Goal: Information Seeking & Learning: Learn about a topic

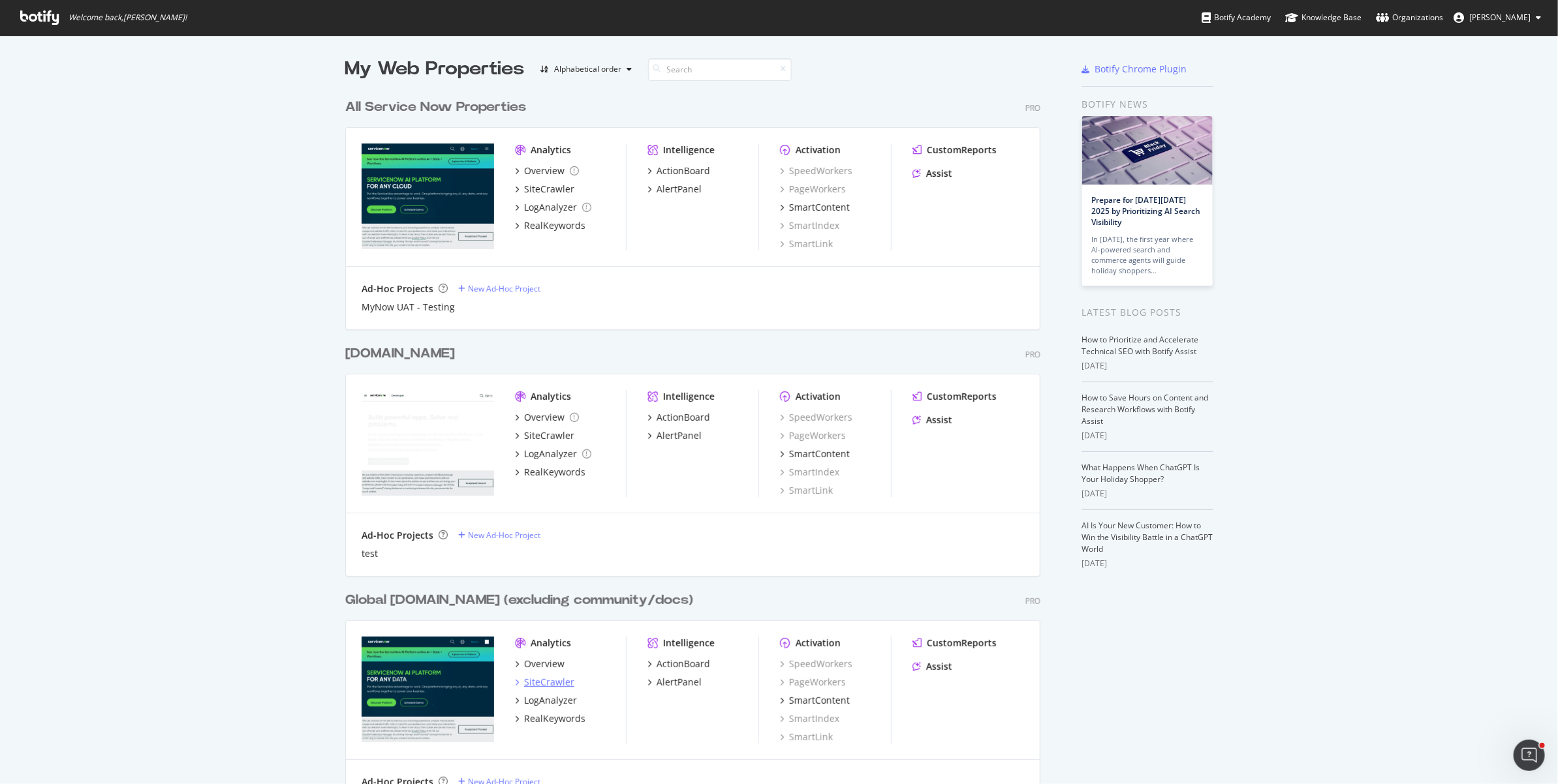
click at [549, 682] on div "SiteCrawler" at bounding box center [549, 683] width 50 height 13
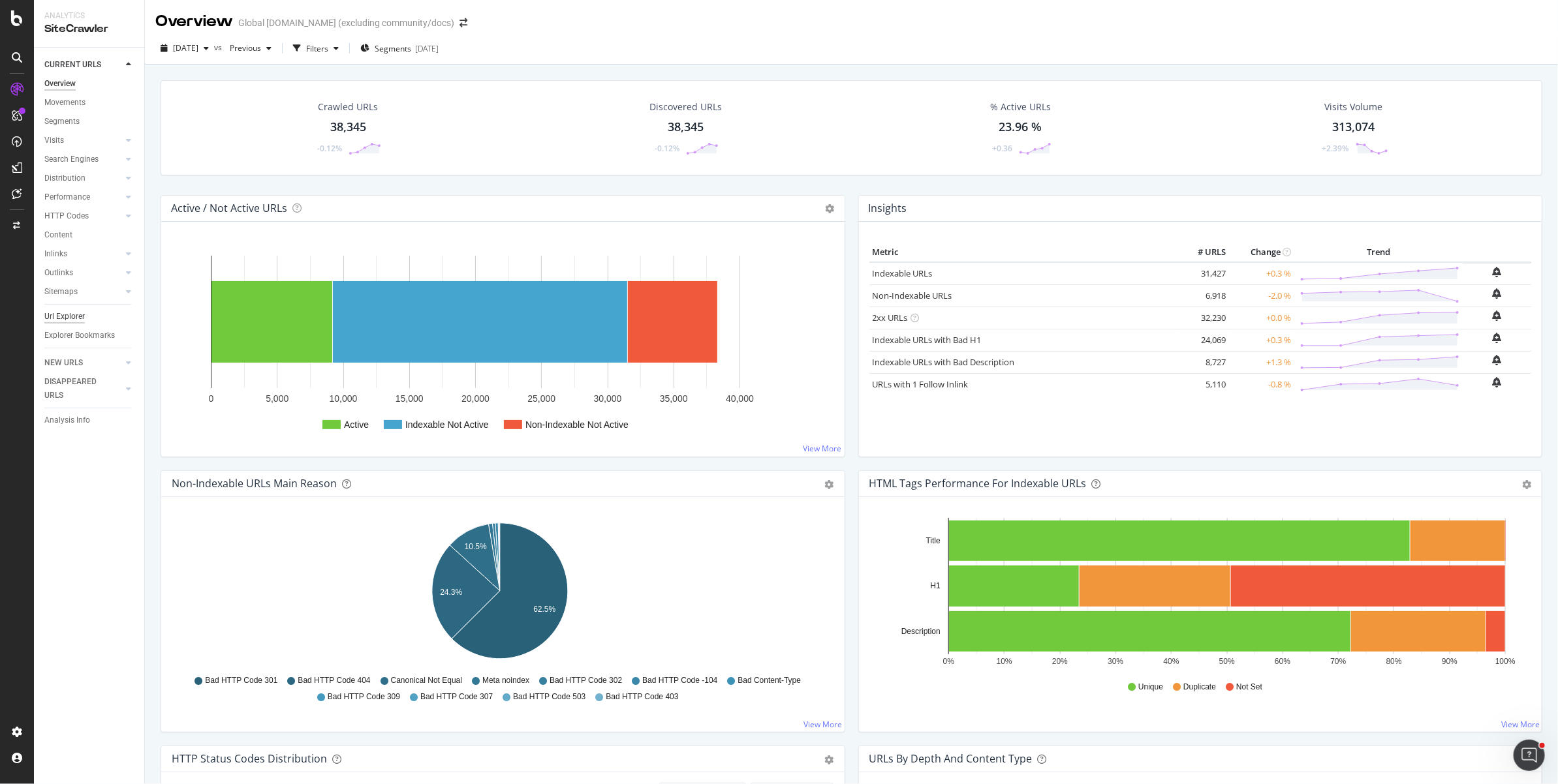
click at [77, 318] on div "Url Explorer" at bounding box center [64, 317] width 40 height 14
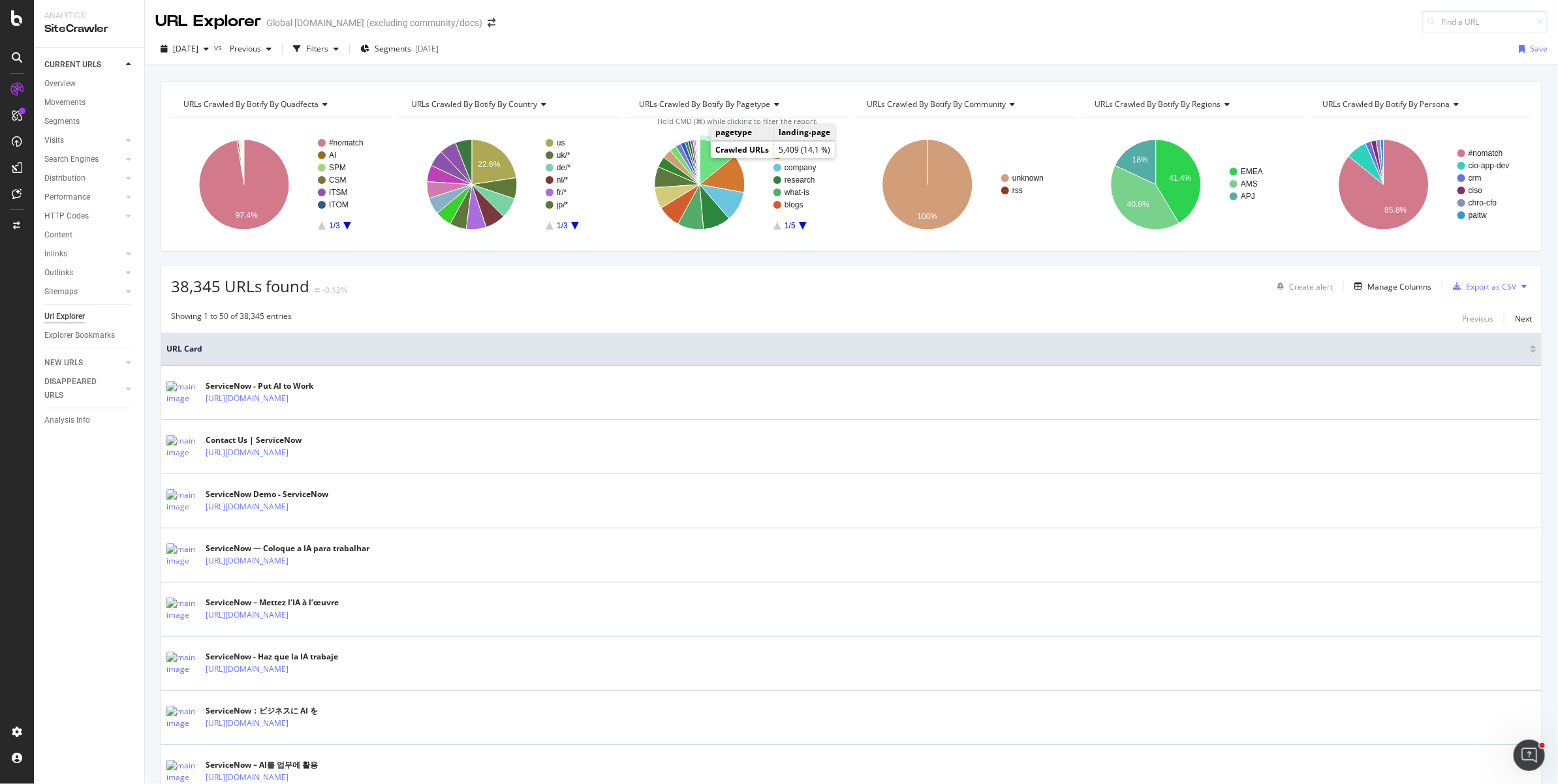
click at [706, 153] on icon "A chart." at bounding box center [717, 162] width 35 height 45
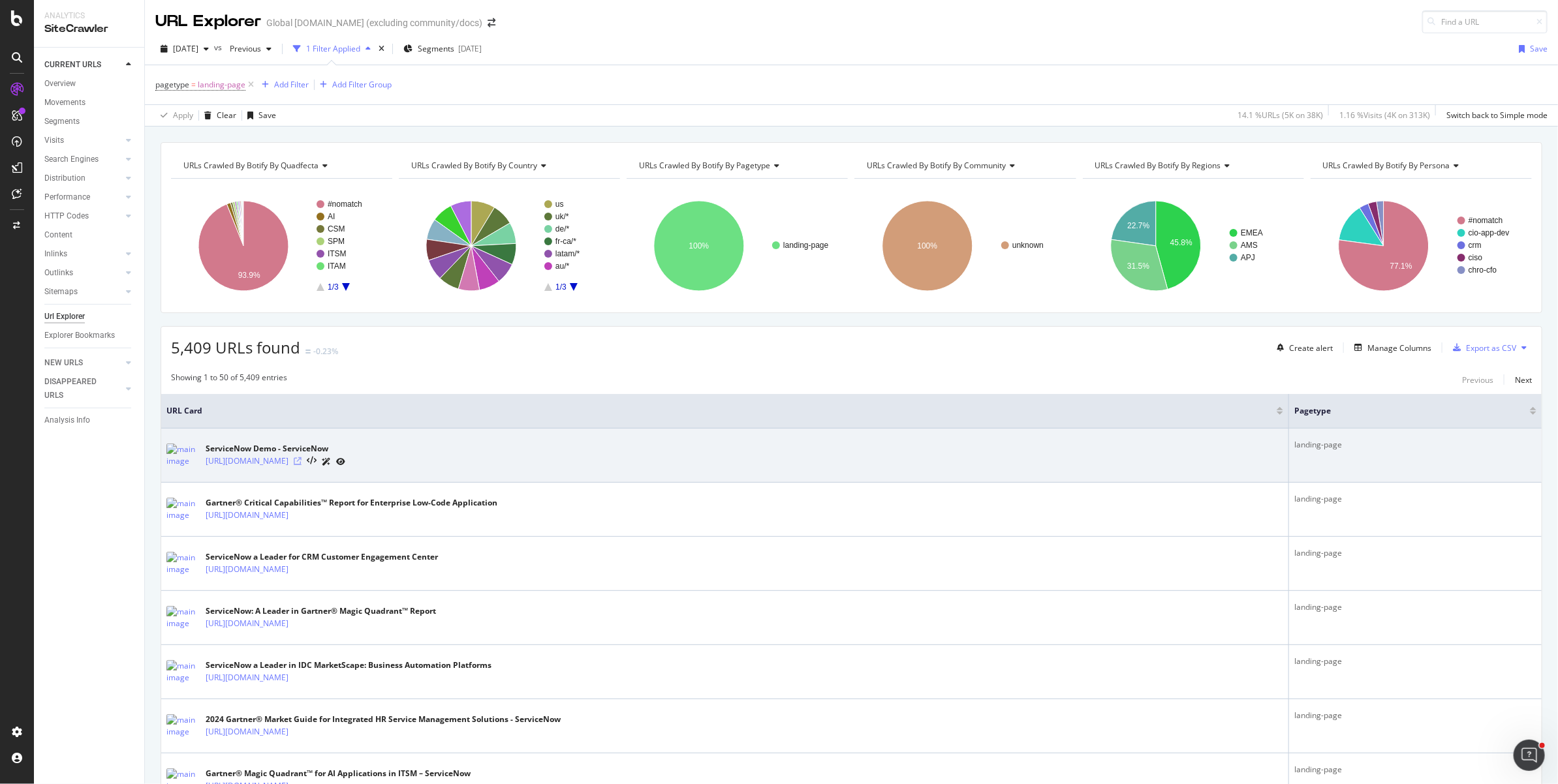
click at [301, 466] on icon at bounding box center [297, 461] width 8 height 8
